Goal: Task Accomplishment & Management: Manage account settings

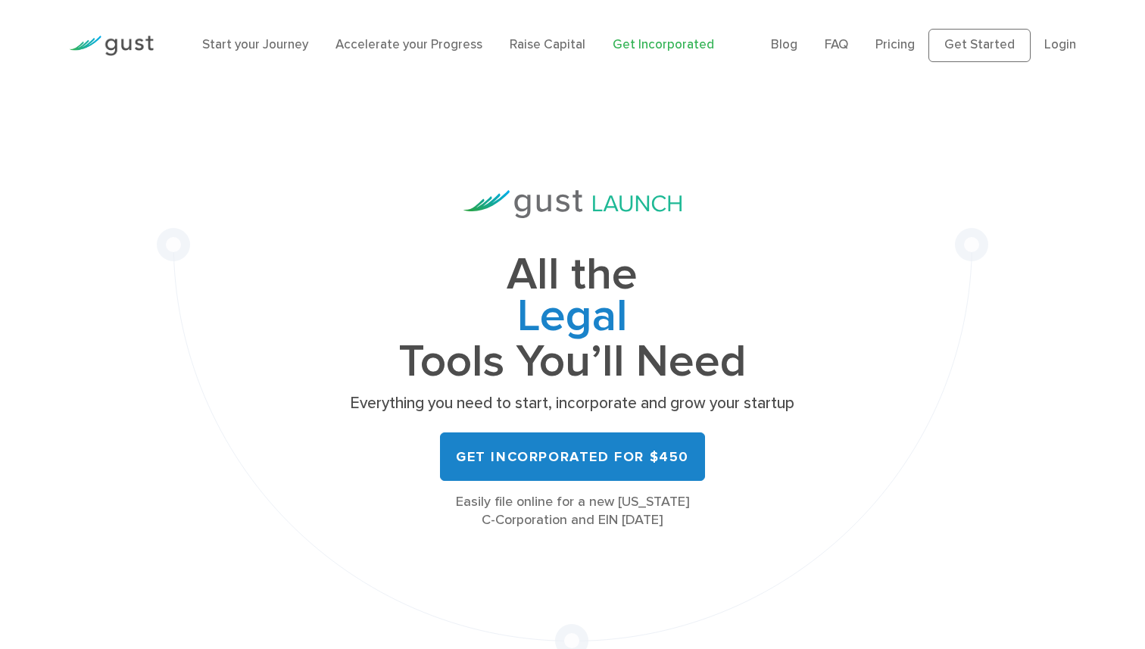
click at [1058, 42] on link "Login" at bounding box center [1060, 44] width 32 height 15
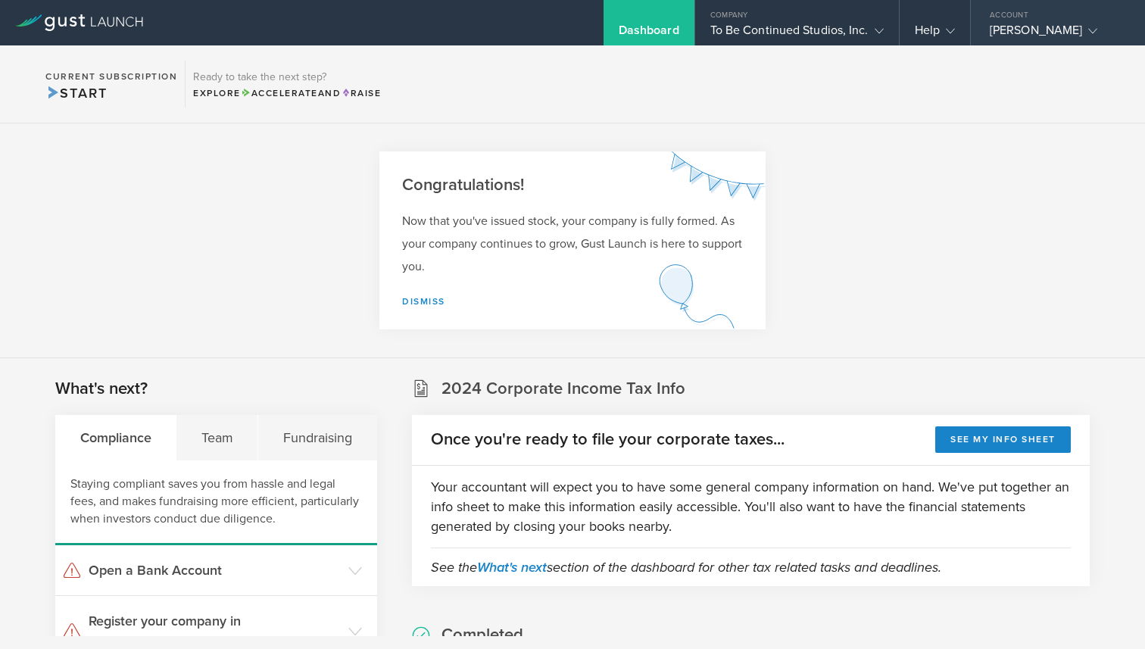
click at [1024, 27] on div "[PERSON_NAME]" at bounding box center [1054, 34] width 129 height 23
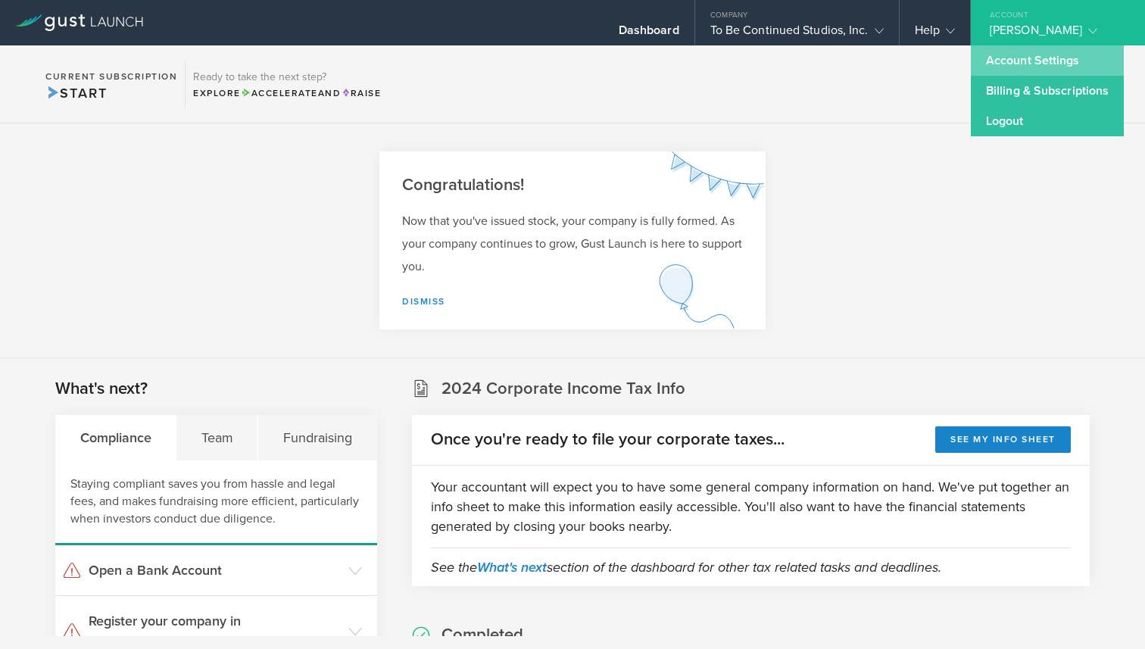
click at [1002, 70] on link "Account Settings" at bounding box center [1047, 60] width 153 height 30
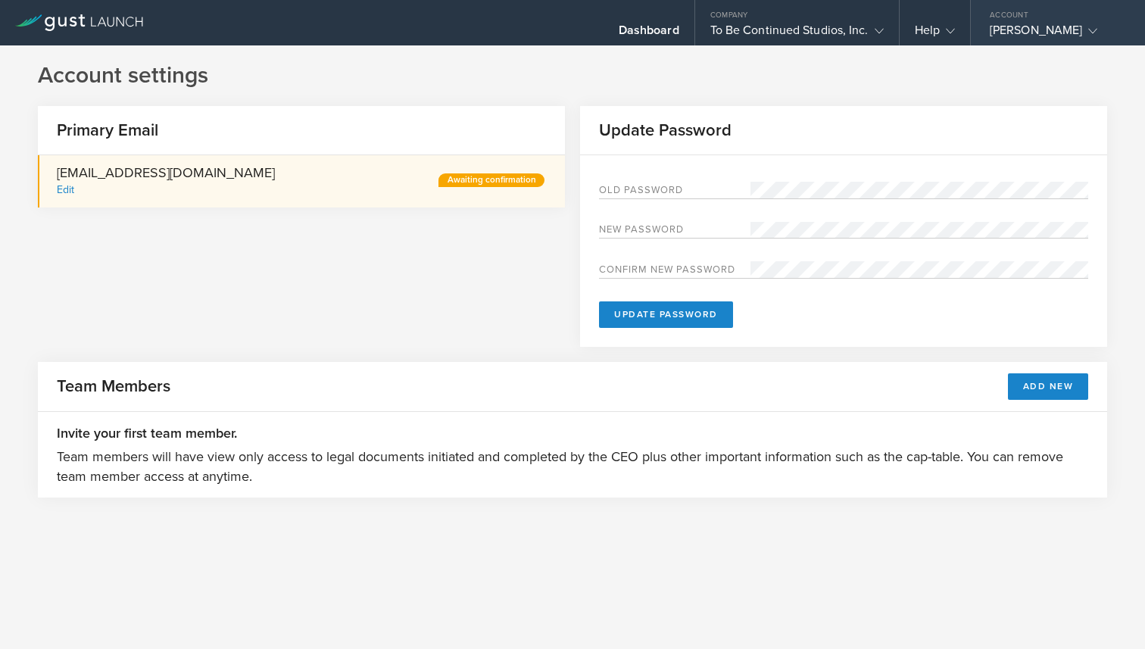
click at [1034, 20] on div "Account" at bounding box center [1058, 11] width 174 height 23
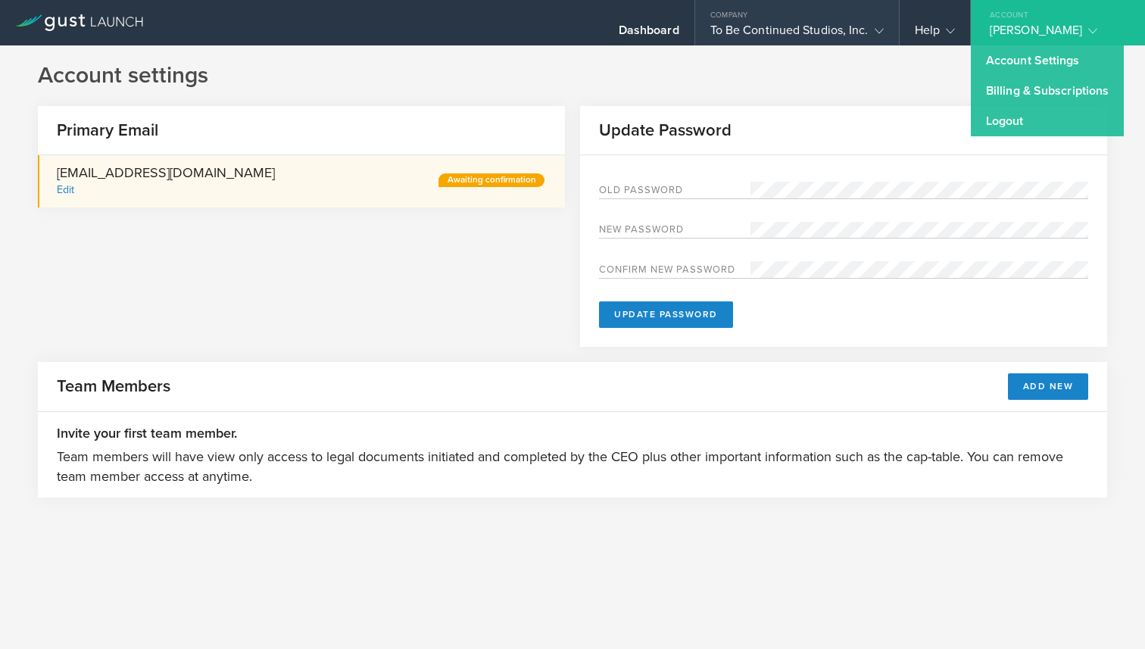
click at [810, 10] on div "Company" at bounding box center [797, 11] width 204 height 23
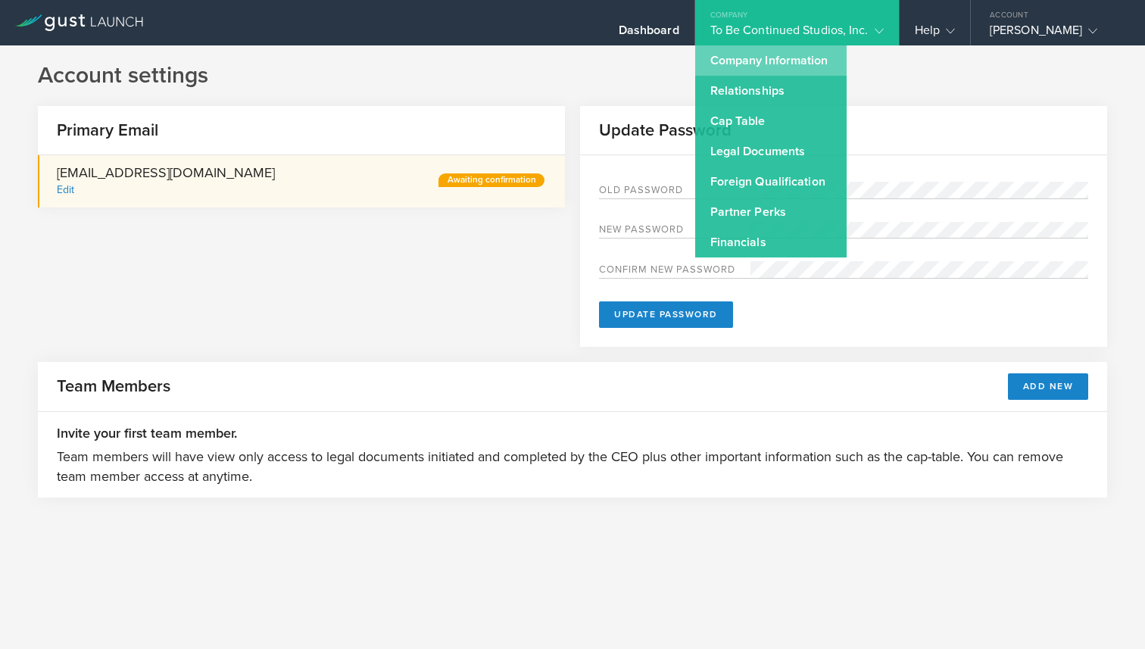
click at [762, 62] on link "Company Information" at bounding box center [770, 60] width 151 height 30
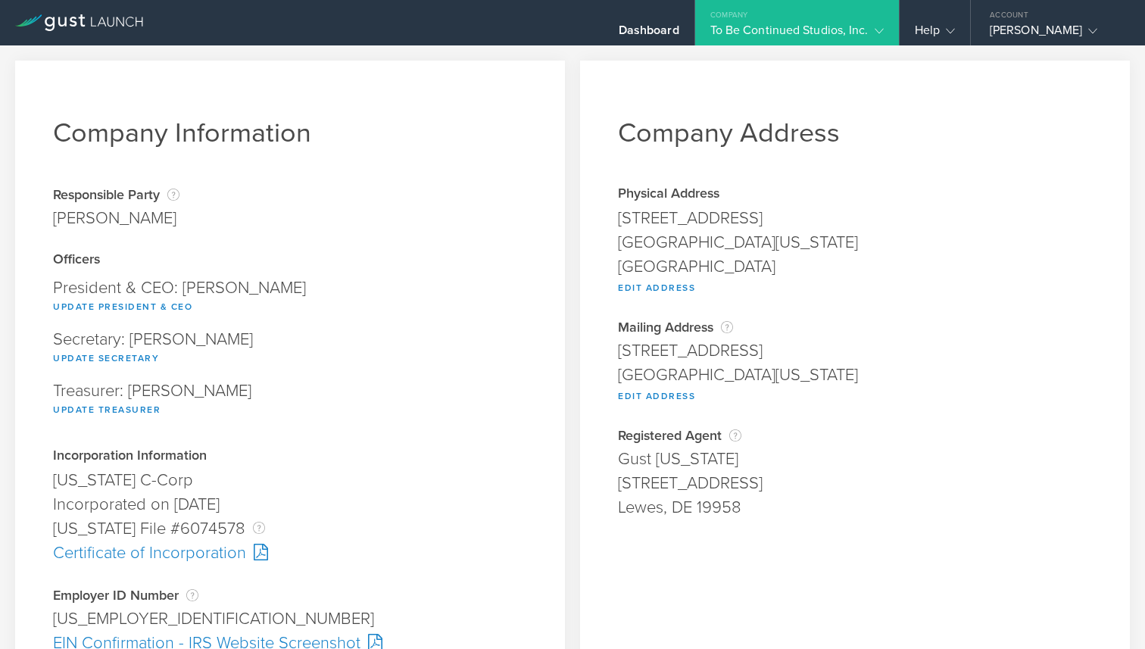
click at [89, 614] on div "[US_EMPLOYER_IDENTIFICATION_NUMBER]" at bounding box center [290, 618] width 474 height 24
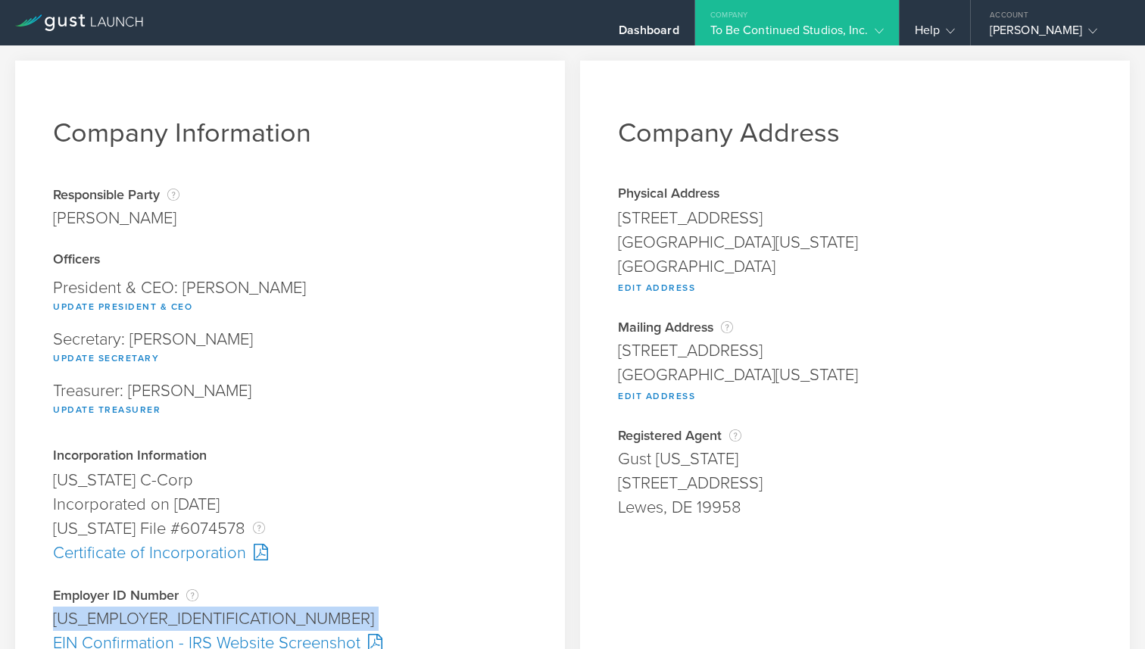
click at [89, 614] on div "[US_EMPLOYER_IDENTIFICATION_NUMBER]" at bounding box center [290, 618] width 474 height 24
copy div "[US_EMPLOYER_IDENTIFICATION_NUMBER] Pending"
